Goal: Transaction & Acquisition: Purchase product/service

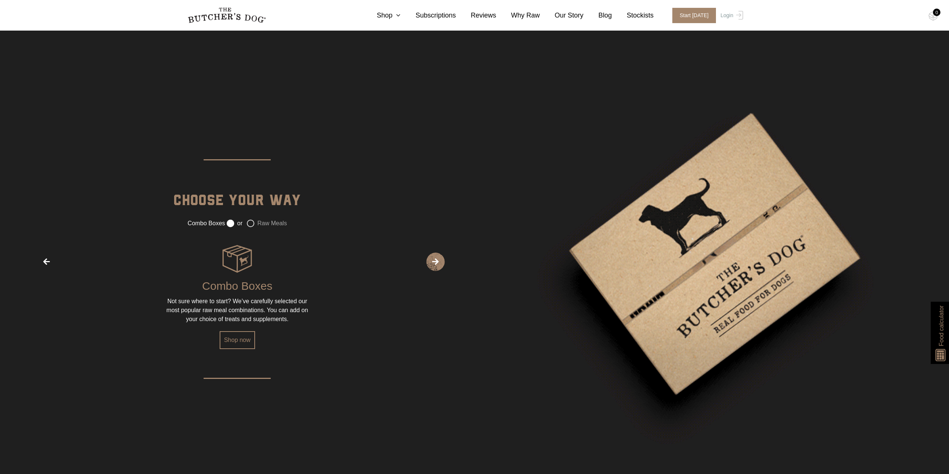
scroll to position [1230, 0]
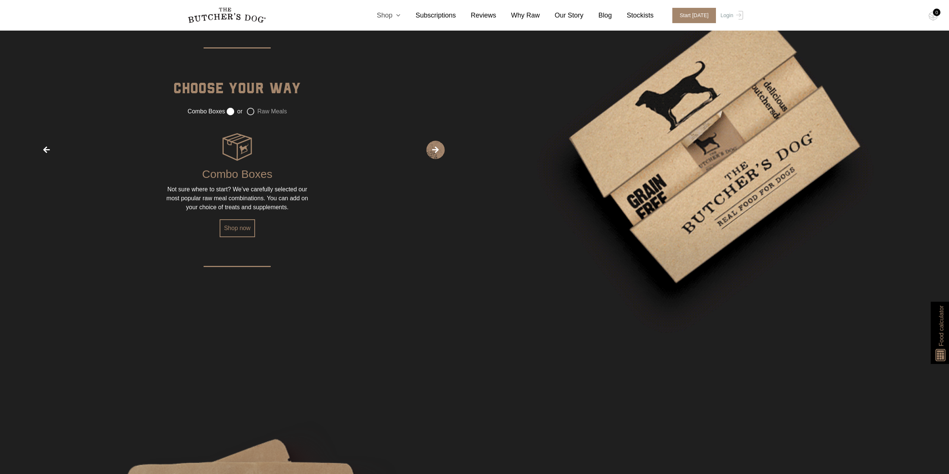
click at [400, 14] on link "Shop" at bounding box center [381, 15] width 39 height 10
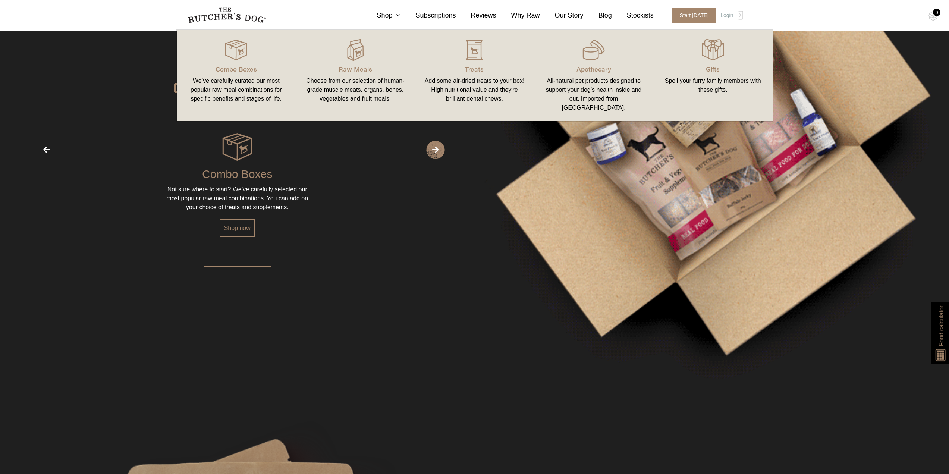
click at [0, 0] on img at bounding box center [0, 0] width 0 height 0
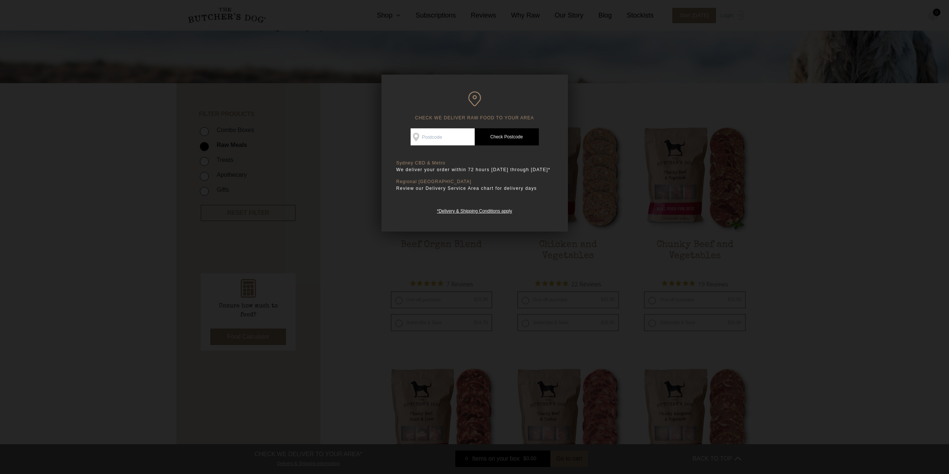
scroll to position [112, 0]
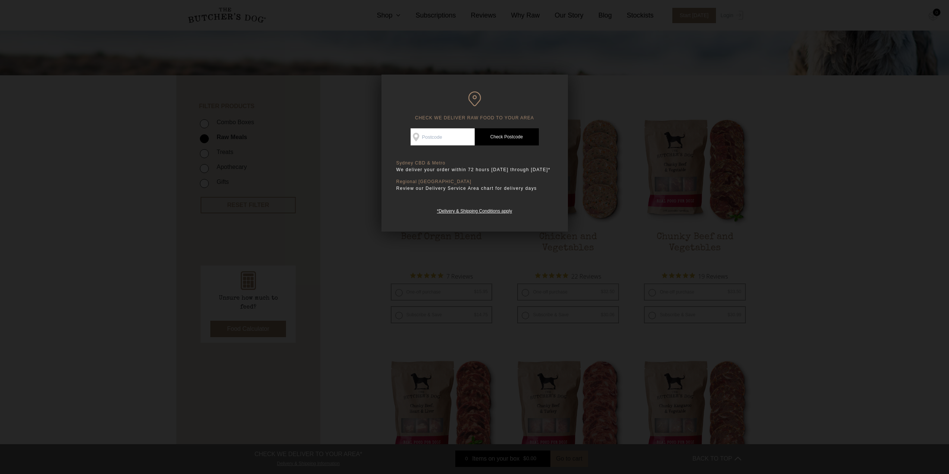
click at [458, 139] on input "Check Availability At" at bounding box center [442, 136] width 64 height 17
type input "2000"
click at [486, 134] on link "Check Postcode" at bounding box center [507, 136] width 64 height 17
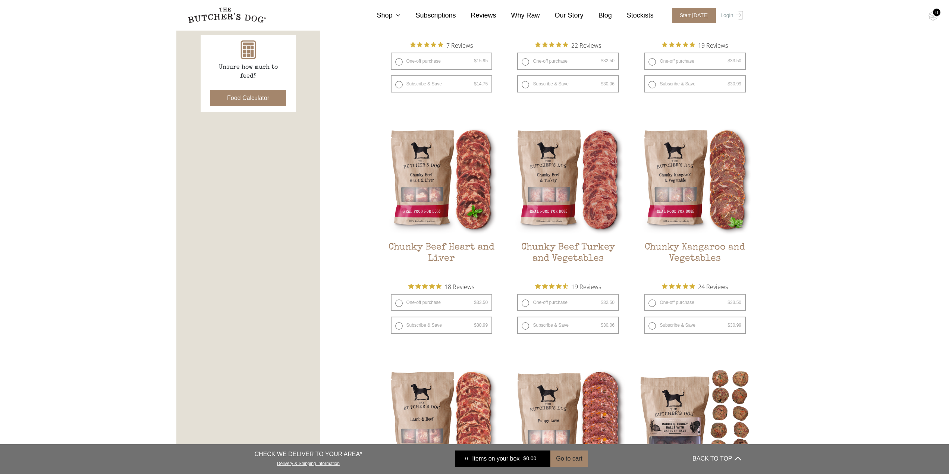
scroll to position [336, 0]
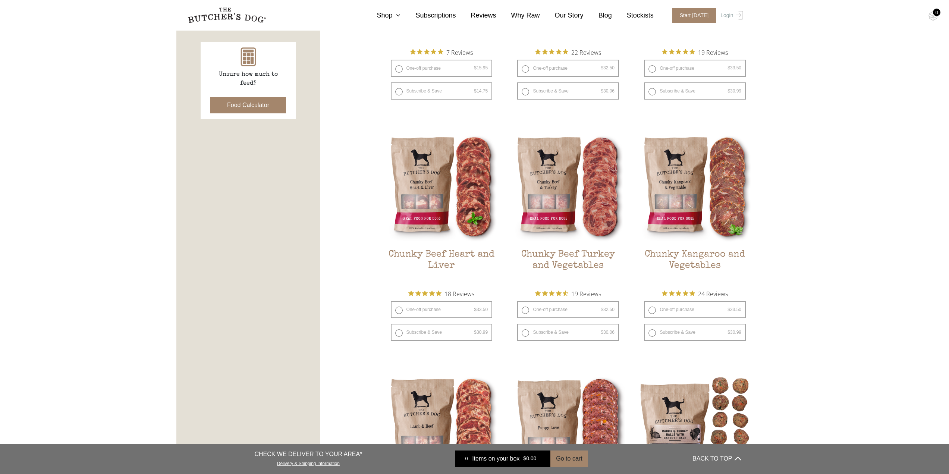
click at [0, 0] on img at bounding box center [0, 0] width 0 height 0
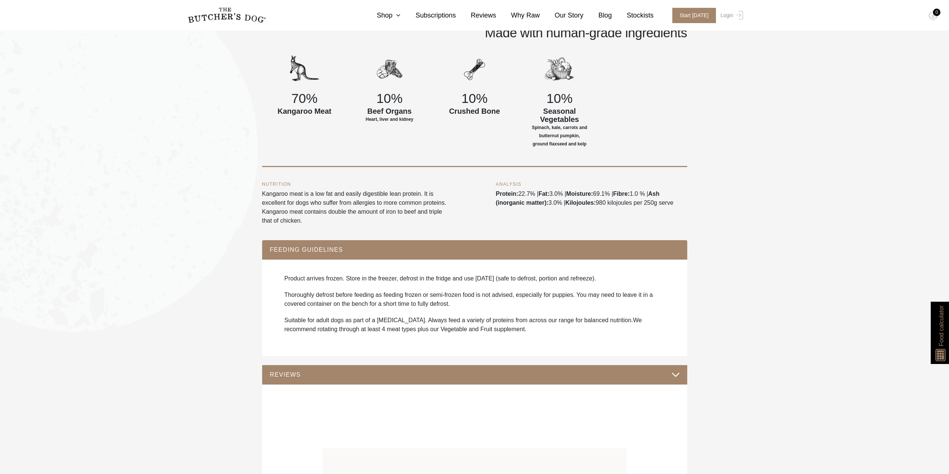
scroll to position [373, 0]
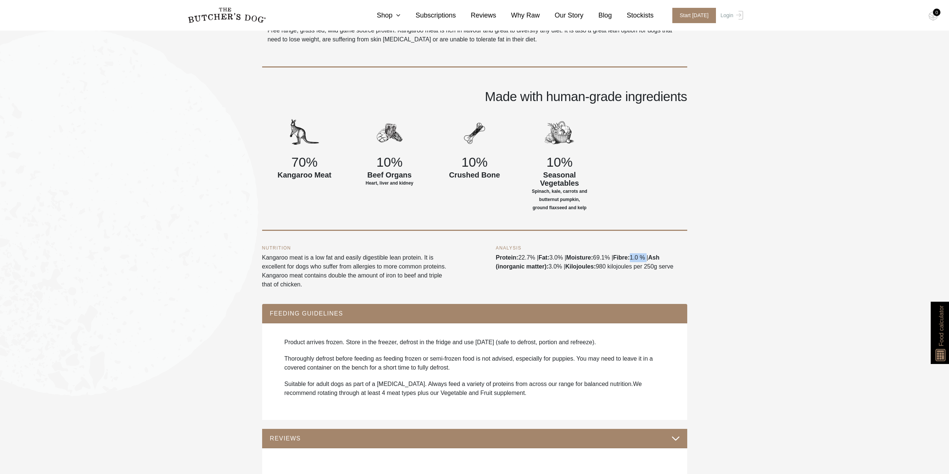
drag, startPoint x: 648, startPoint y: 257, endPoint x: 633, endPoint y: 258, distance: 14.5
click at [633, 258] on div "ANALYSIS Protein: 22.7% | Fat: 3.0% | Moisture: 69.1% | Fibre: 1.0 % | Ash (ino…" at bounding box center [591, 267] width 191 height 43
click at [629, 264] on div "ANALYSIS Protein: 22.7% | Fat: 3.0% | Moisture: 69.1% | Fibre: 1.0 % | Ash (ino…" at bounding box center [591, 267] width 191 height 43
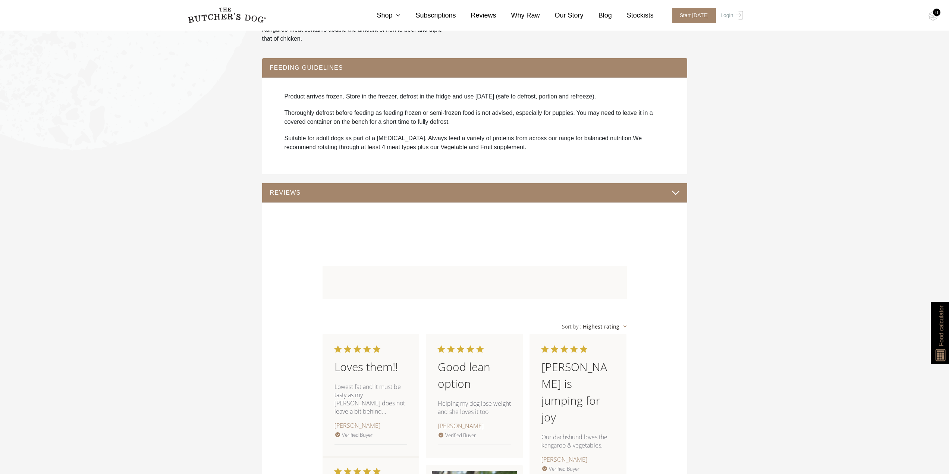
scroll to position [634, 0]
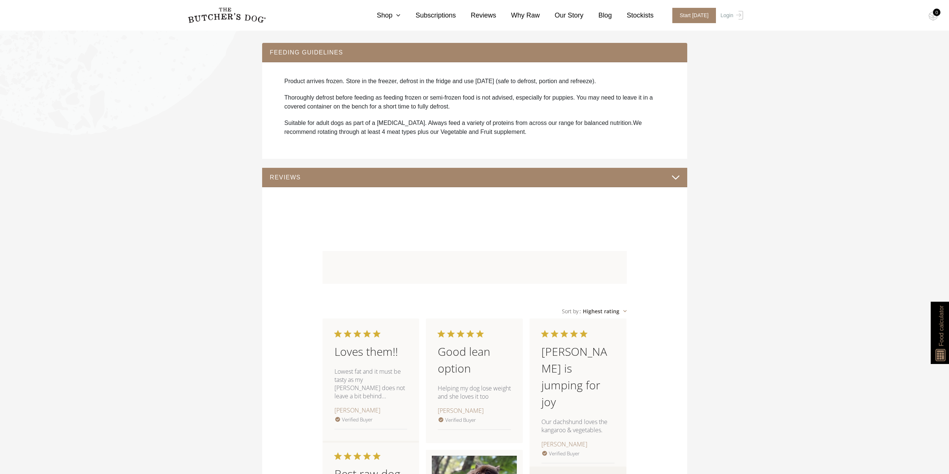
drag, startPoint x: 678, startPoint y: 177, endPoint x: 683, endPoint y: 177, distance: 4.8
click at [683, 177] on div "REVIEWS" at bounding box center [474, 177] width 425 height 19
click at [674, 180] on button "REVIEWS" at bounding box center [475, 177] width 410 height 10
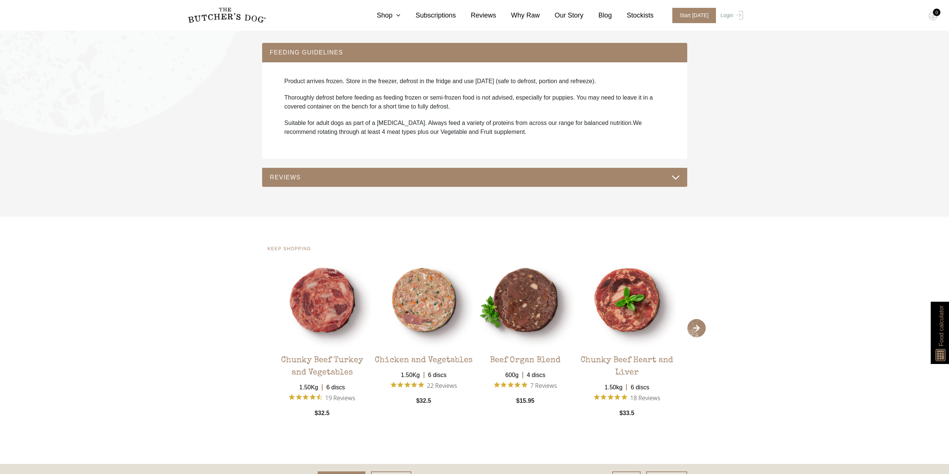
click at [674, 180] on button "REVIEWS" at bounding box center [475, 177] width 410 height 10
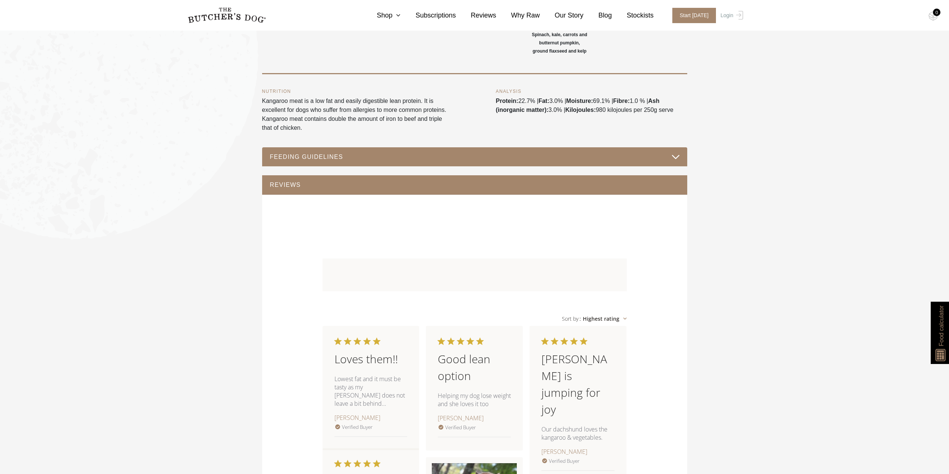
scroll to position [485, 0]
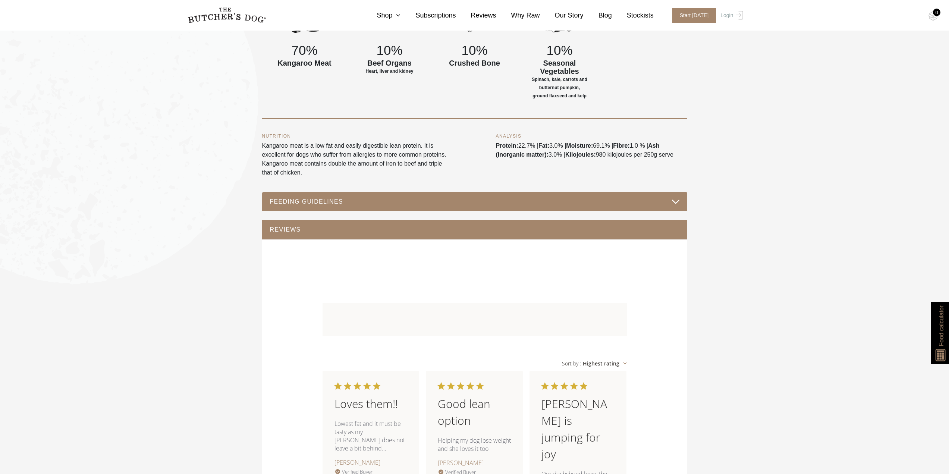
click at [676, 202] on button "FEEDING GUIDELINES" at bounding box center [475, 201] width 410 height 10
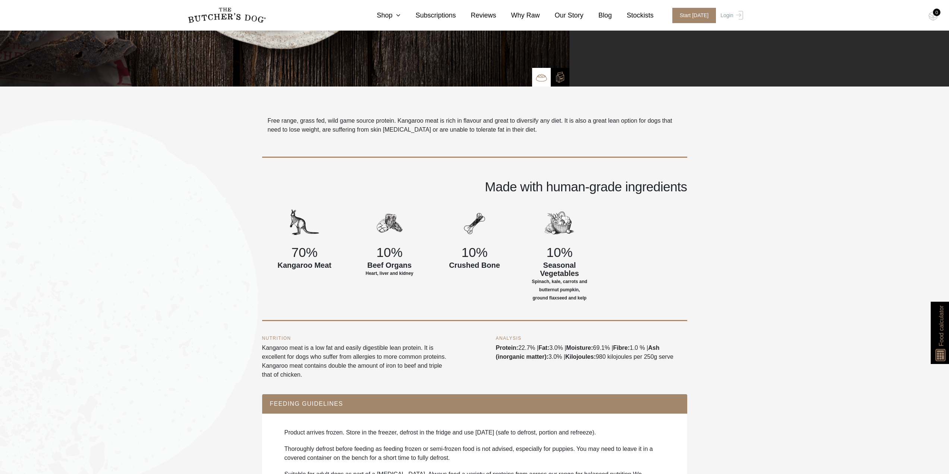
scroll to position [0, 0]
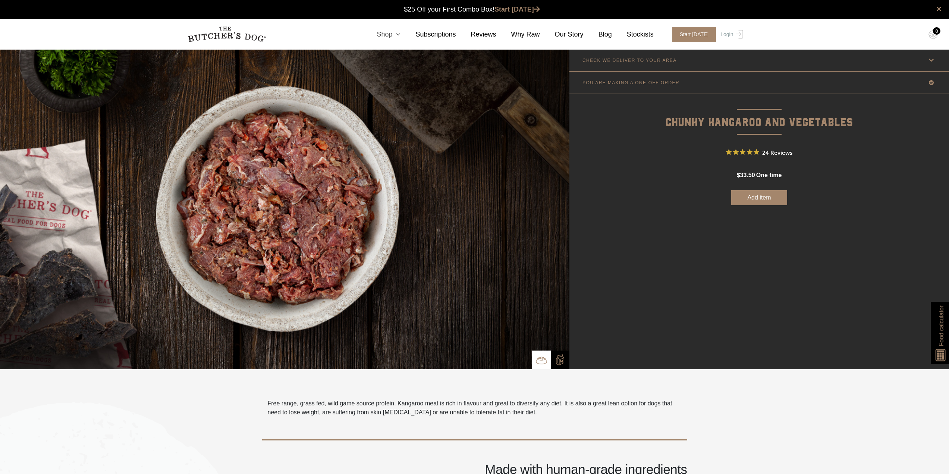
click at [400, 32] on icon at bounding box center [396, 34] width 8 height 7
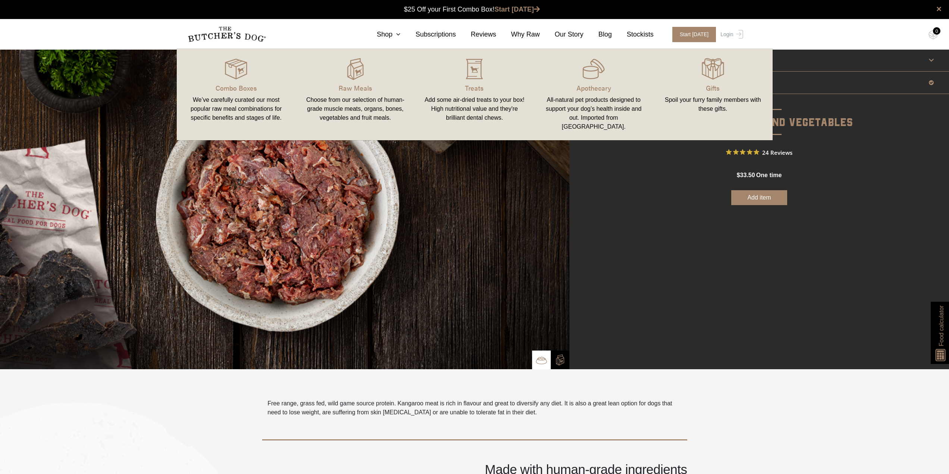
click at [0, 0] on img at bounding box center [0, 0] width 0 height 0
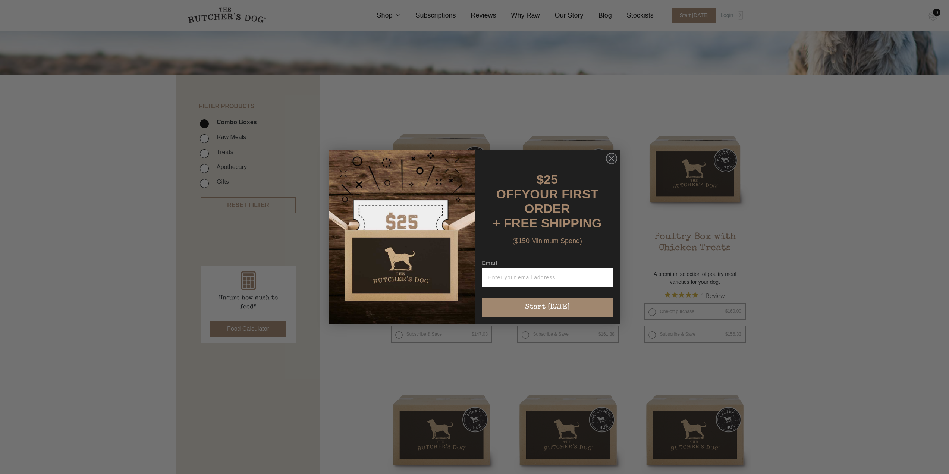
click at [610, 163] on circle "Close dialog" at bounding box center [611, 158] width 11 height 11
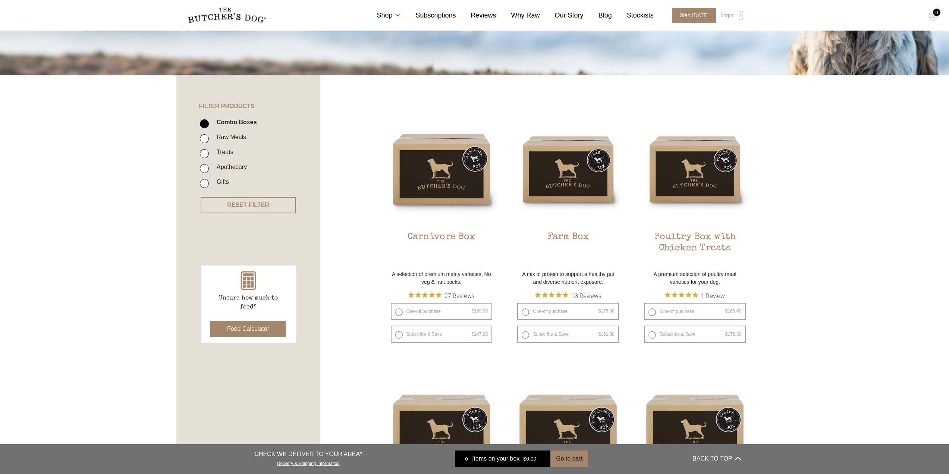
click at [0, 0] on img at bounding box center [0, 0] width 0 height 0
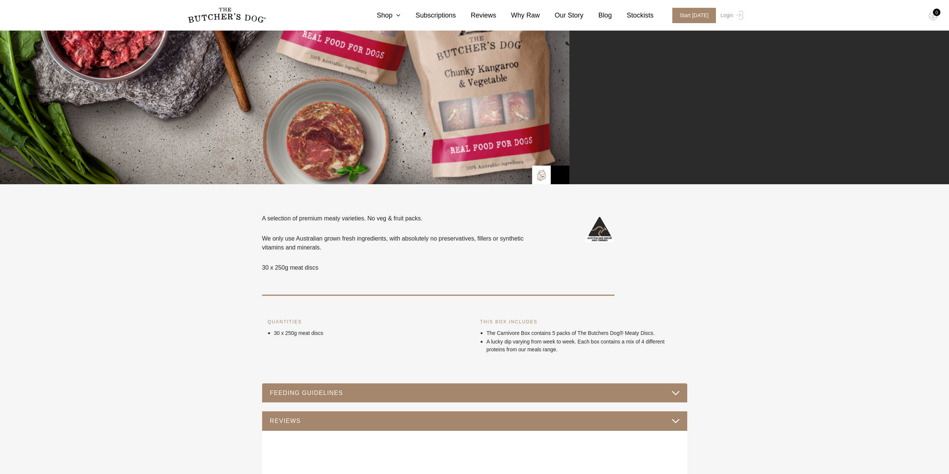
scroll to position [75, 0]
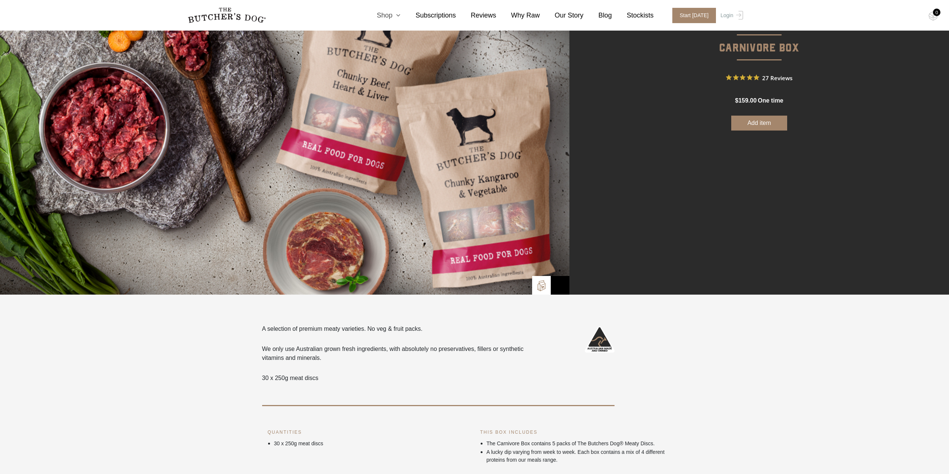
drag, startPoint x: 615, startPoint y: 197, endPoint x: 397, endPoint y: 15, distance: 283.5
click at [397, 15] on link "Shop" at bounding box center [381, 15] width 39 height 10
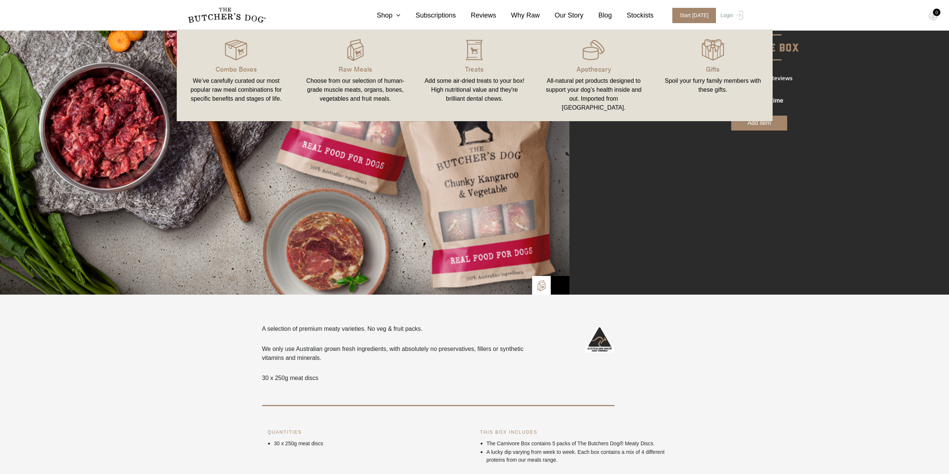
click at [0, 0] on img at bounding box center [0, 0] width 0 height 0
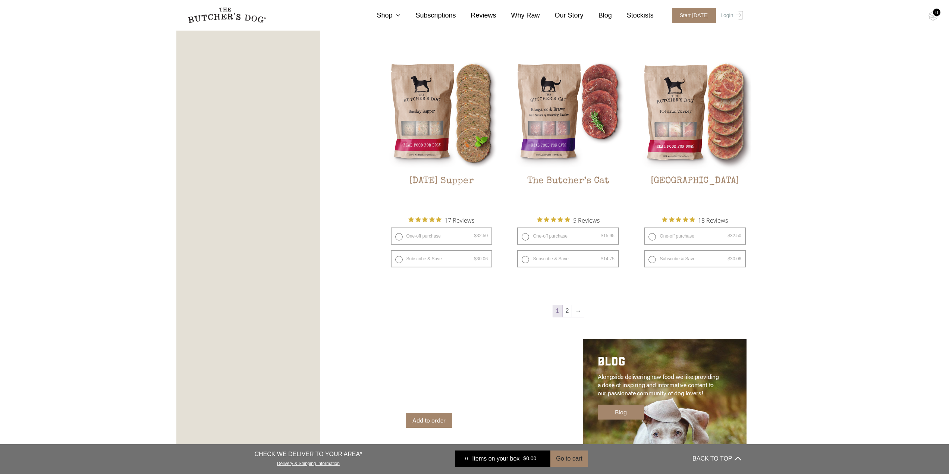
scroll to position [895, 0]
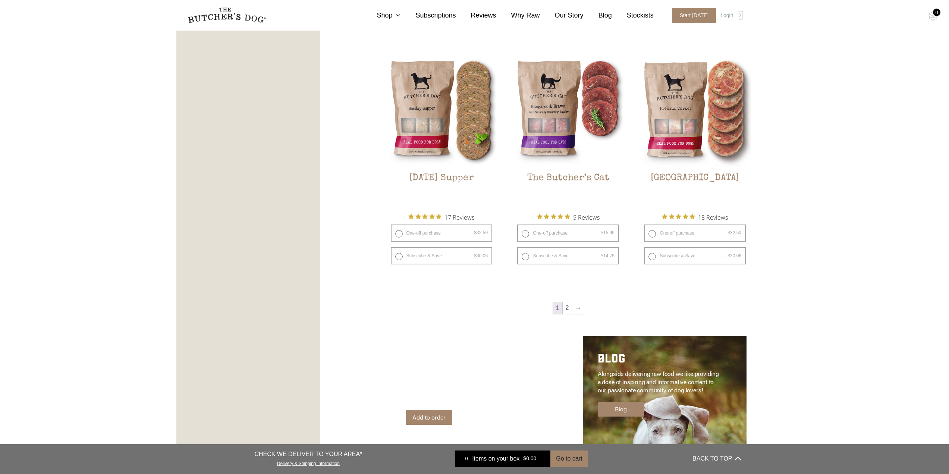
click at [0, 0] on img at bounding box center [0, 0] width 0 height 0
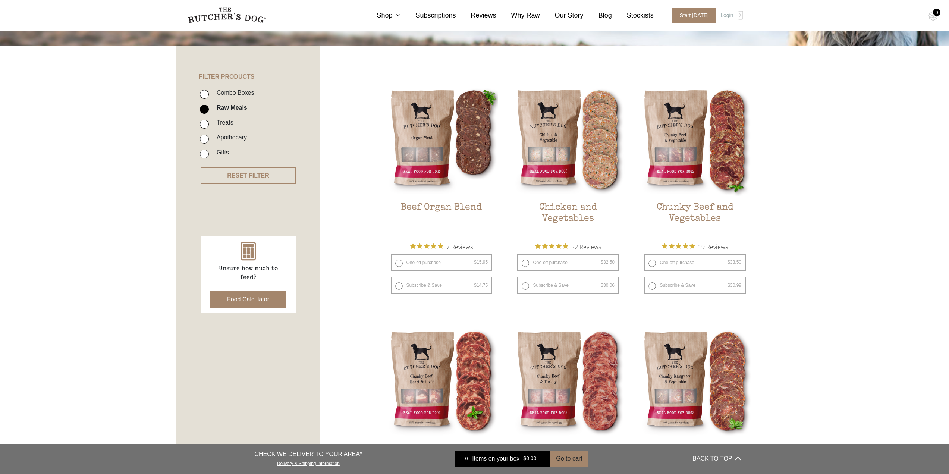
scroll to position [75, 0]
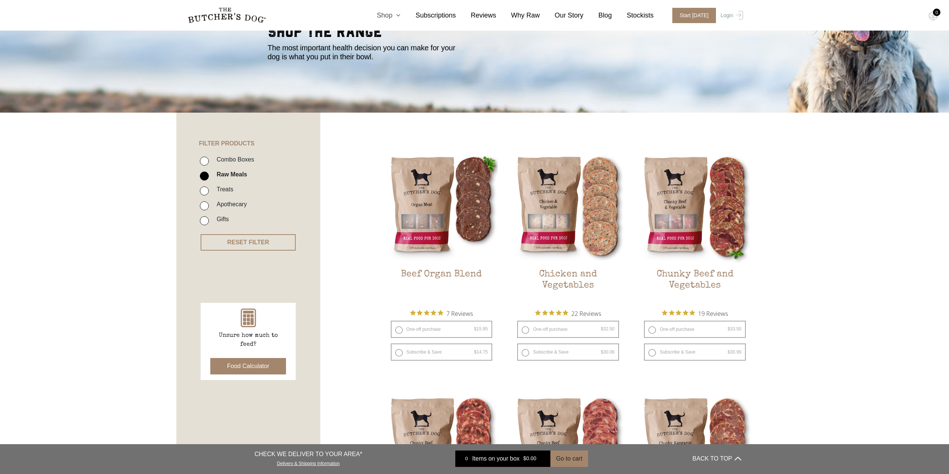
click at [400, 17] on link "Shop" at bounding box center [381, 15] width 39 height 10
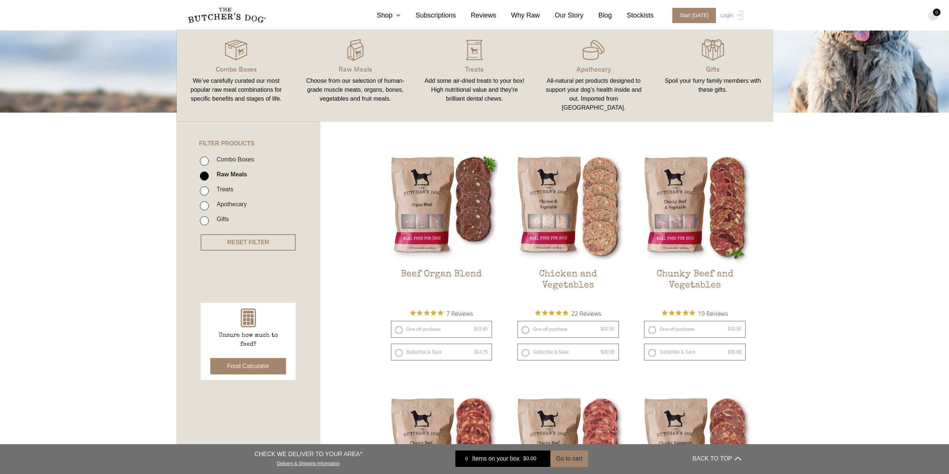
click at [0, 0] on img at bounding box center [0, 0] width 0 height 0
